Goal: Contribute content

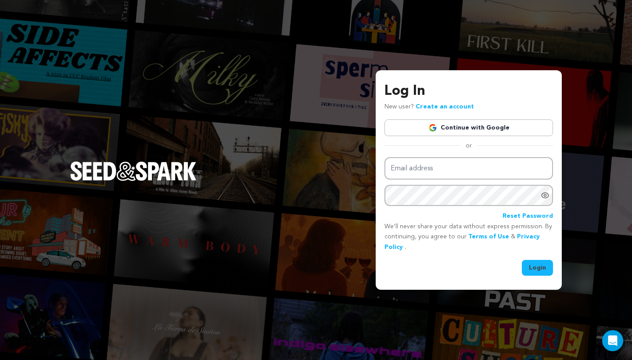
type input "[PERSON_NAME][EMAIL_ADDRESS][DOMAIN_NAME]"
click at [536, 270] on button "Login" at bounding box center [536, 268] width 31 height 16
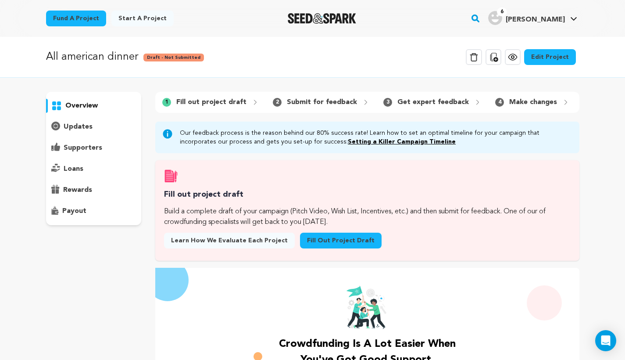
click at [546, 52] on link "Edit Project" at bounding box center [550, 57] width 52 height 16
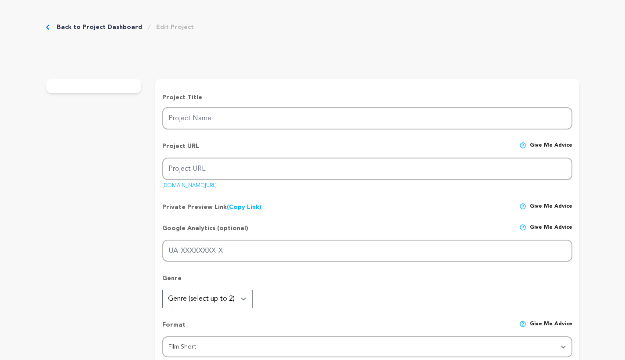
type input "All american dinner"
type input "all-american-dinner-2"
type input "a housewife creates a homemade dress of cellophane to get her husbands attentio…"
type textarea "a darkly satirical comedy that weaves humor with the subtle paranoia of true cr…"
type textarea "The mission of "All American Dinner" is to deliver a darkly satirical comedy th…"
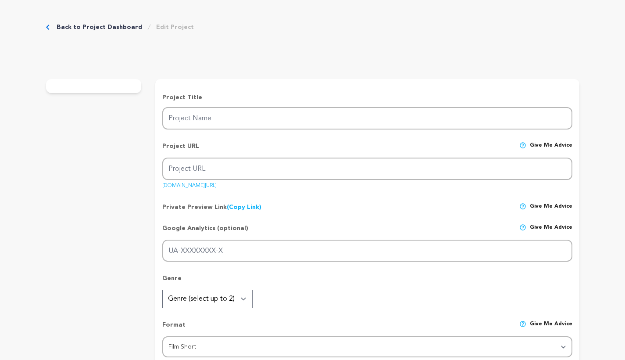
radio input "true"
type textarea "school"
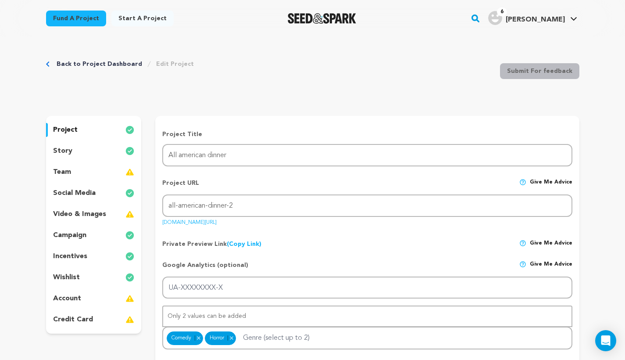
click at [100, 151] on div "story" at bounding box center [94, 151] width 96 height 14
